Goal: Check status: Check status

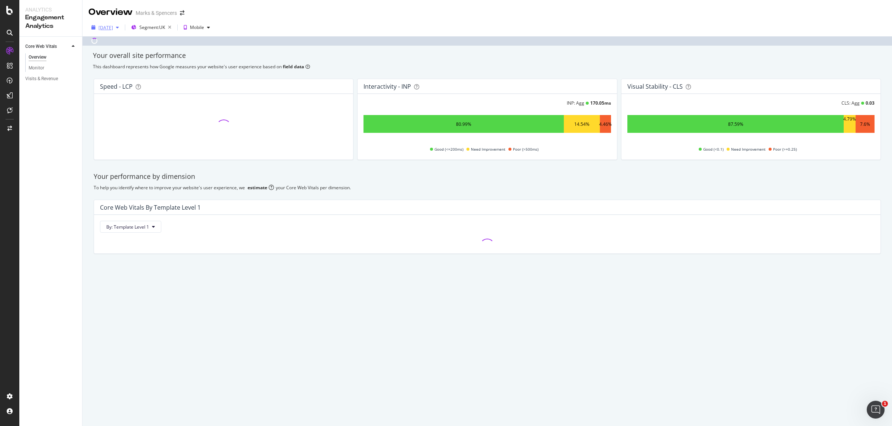
click at [110, 31] on div "[DATE]" at bounding box center [104, 27] width 33 height 11
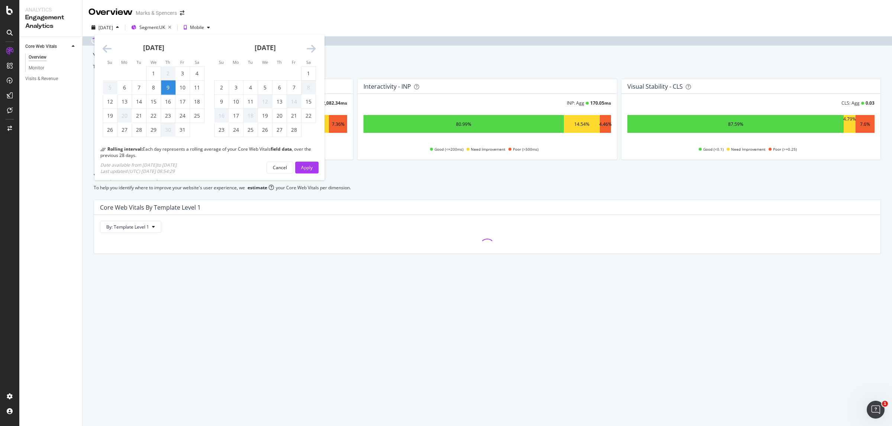
click at [306, 48] on icon "Move forward to switch to the next month." at bounding box center [310, 49] width 9 height 10
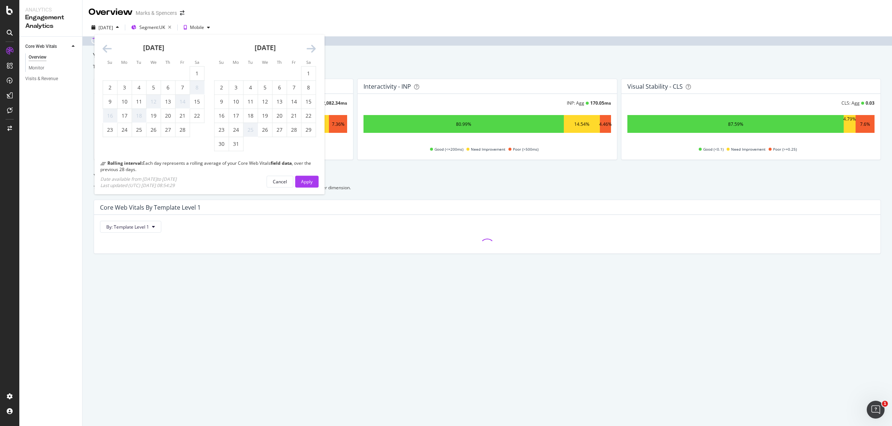
click at [313, 48] on icon "Move forward to switch to the next month." at bounding box center [310, 49] width 9 height 10
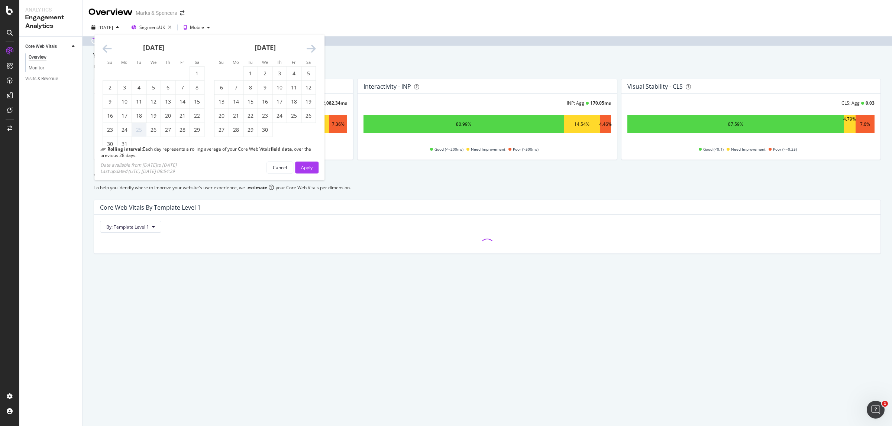
click at [313, 48] on icon "Move forward to switch to the next month." at bounding box center [310, 49] width 9 height 10
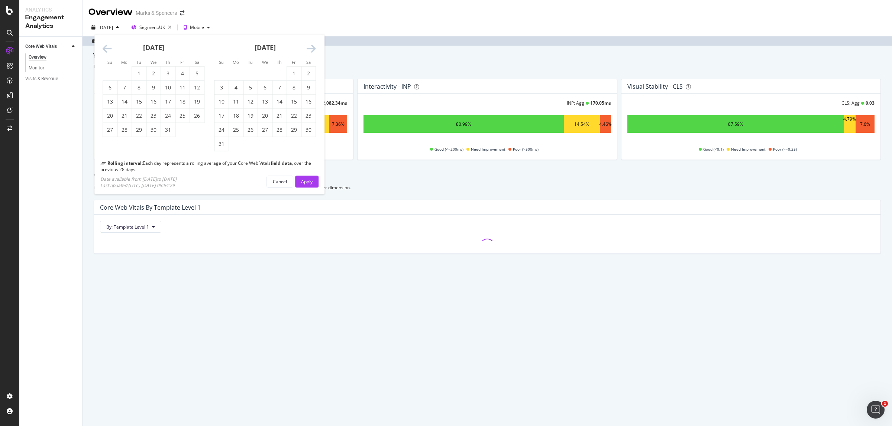
click at [313, 48] on icon "Move forward to switch to the next month." at bounding box center [310, 49] width 9 height 10
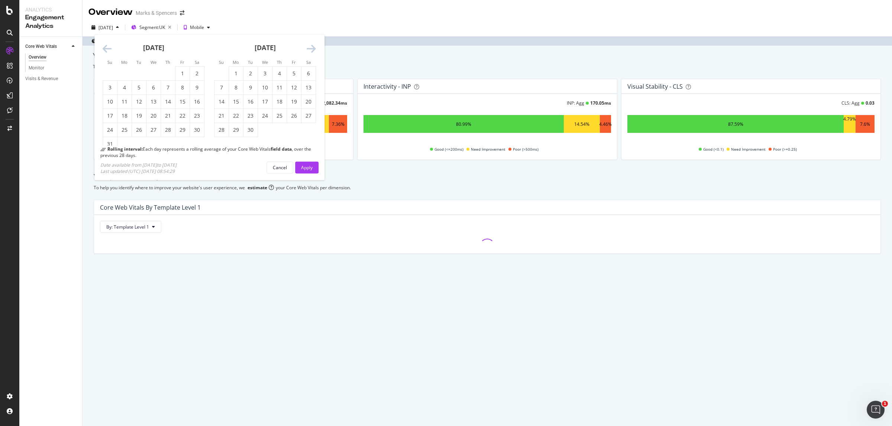
click at [313, 48] on icon "Move forward to switch to the next month." at bounding box center [310, 49] width 9 height 10
click at [261, 74] on div "1" at bounding box center [265, 73] width 14 height 7
click at [310, 168] on div "Apply" at bounding box center [307, 167] width 12 height 6
